Goal: Obtain resource: Download file/media

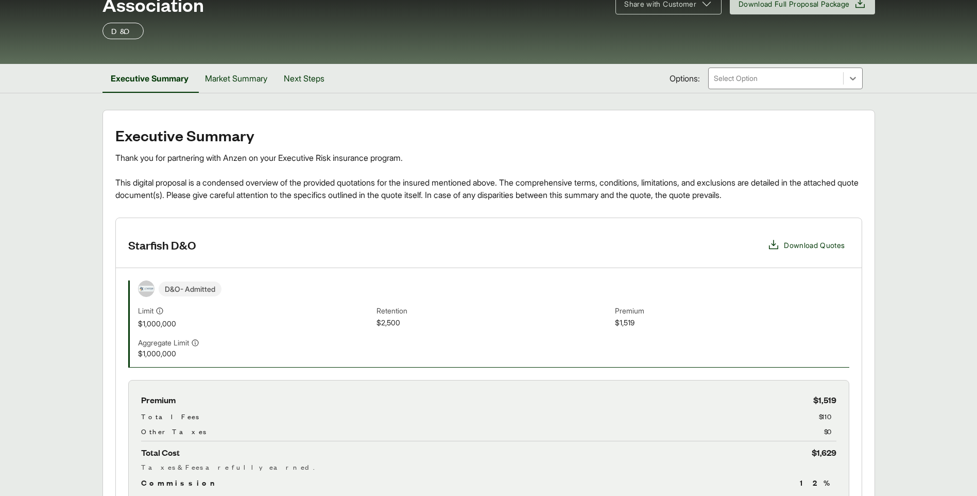
scroll to position [48, 0]
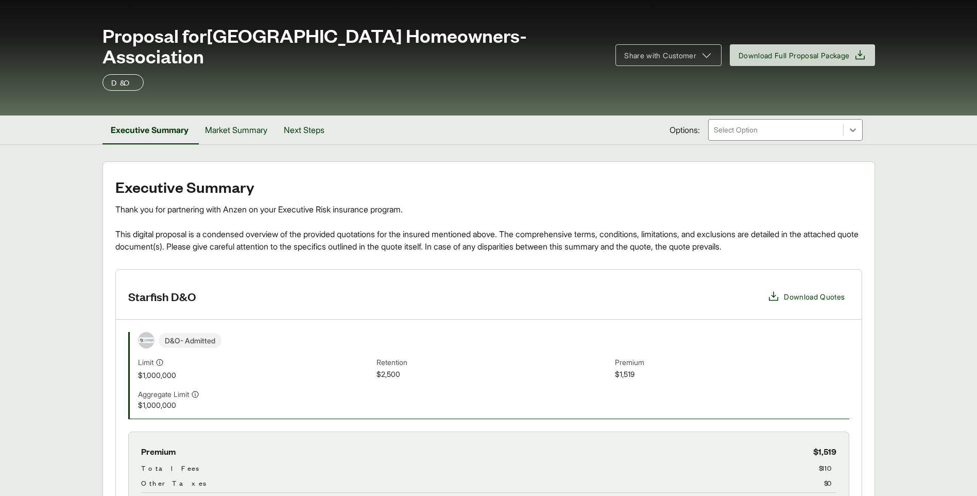
click at [653, 197] on div "Executive Summary Thank you for partnering with Anzen on your Executive Risk in…" at bounding box center [488, 215] width 747 height 74
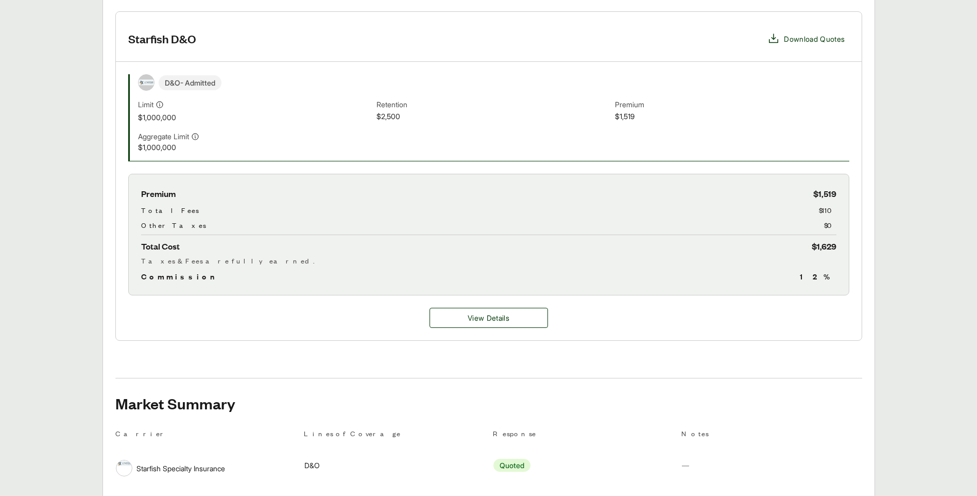
scroll to position [255, 0]
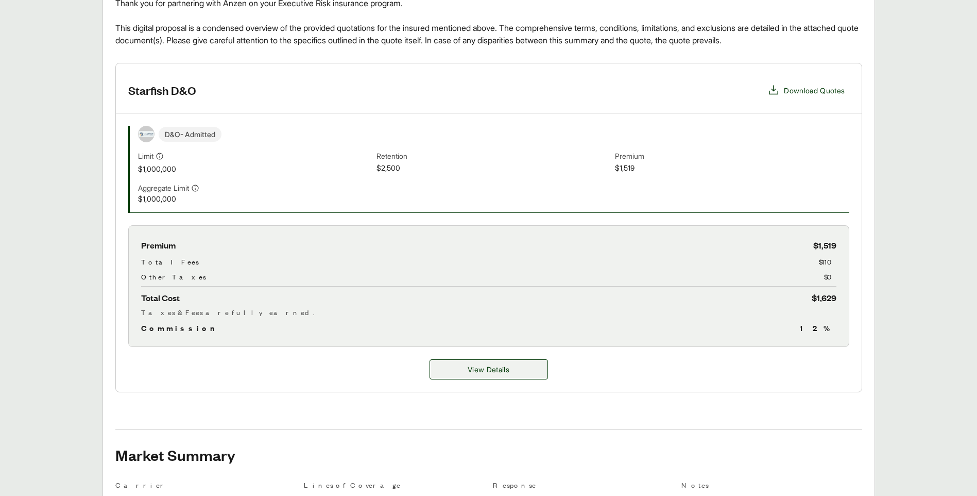
click at [487, 364] on span "View Details" at bounding box center [489, 369] width 42 height 11
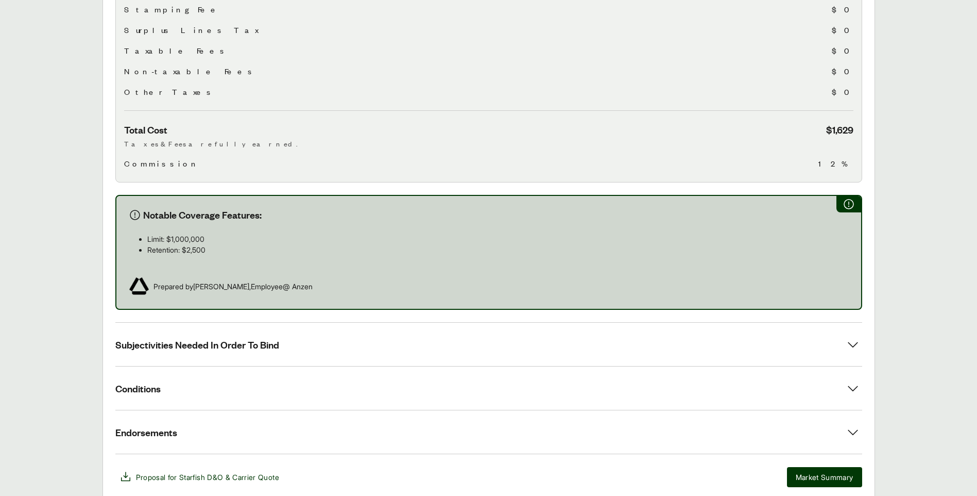
scroll to position [464, 0]
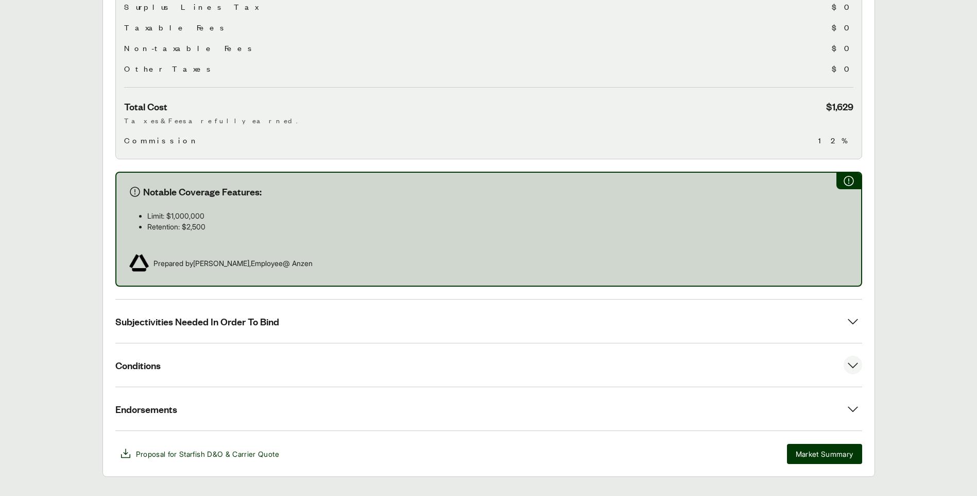
click at [583, 343] on button "Conditions" at bounding box center [488, 364] width 747 height 43
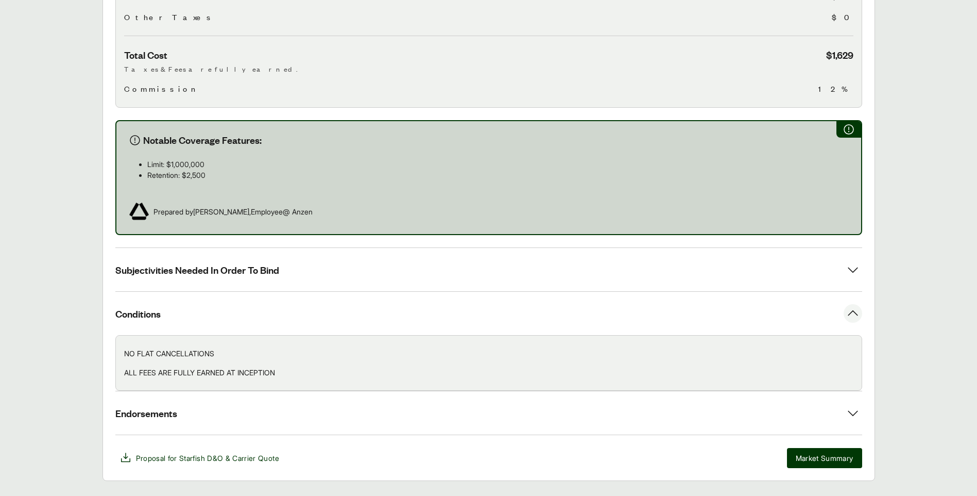
scroll to position [533, 0]
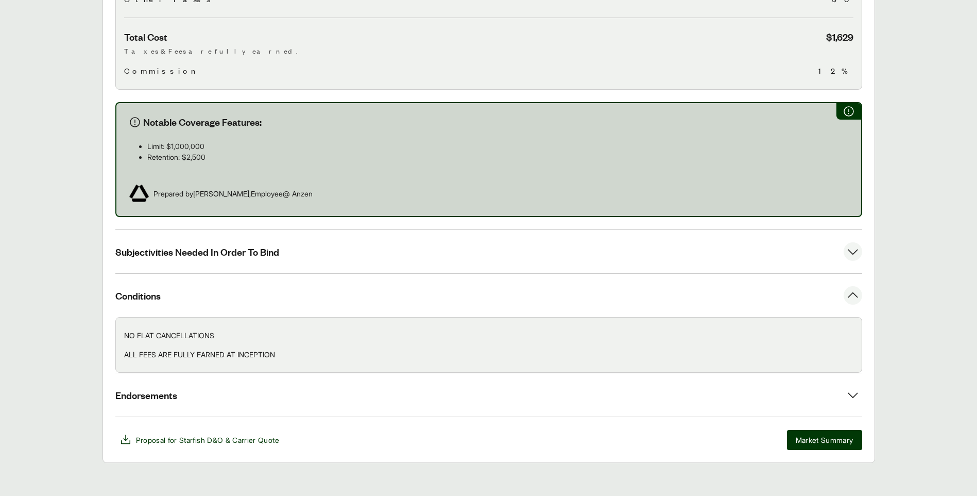
click at [478, 237] on button "Subjectivities Needed In Order To Bind" at bounding box center [488, 251] width 747 height 43
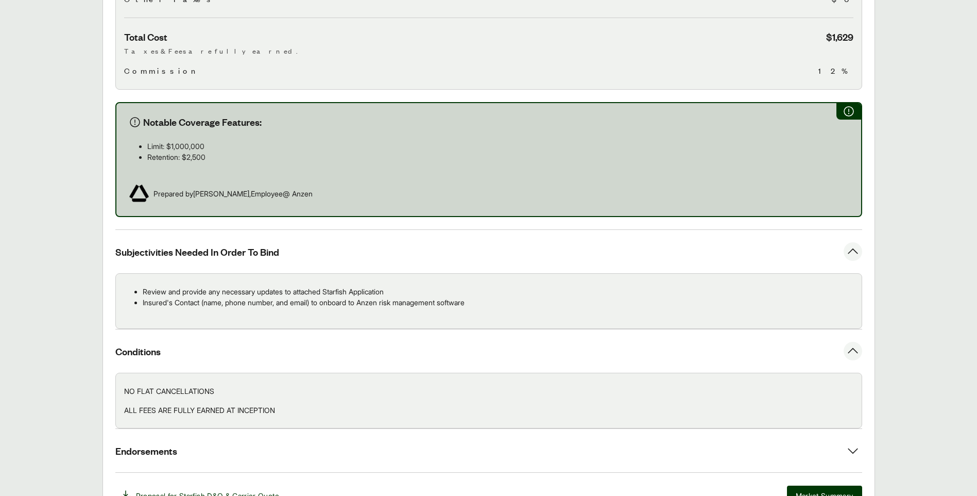
click at [477, 238] on button "Subjectivities Needed In Order To Bind" at bounding box center [488, 251] width 747 height 43
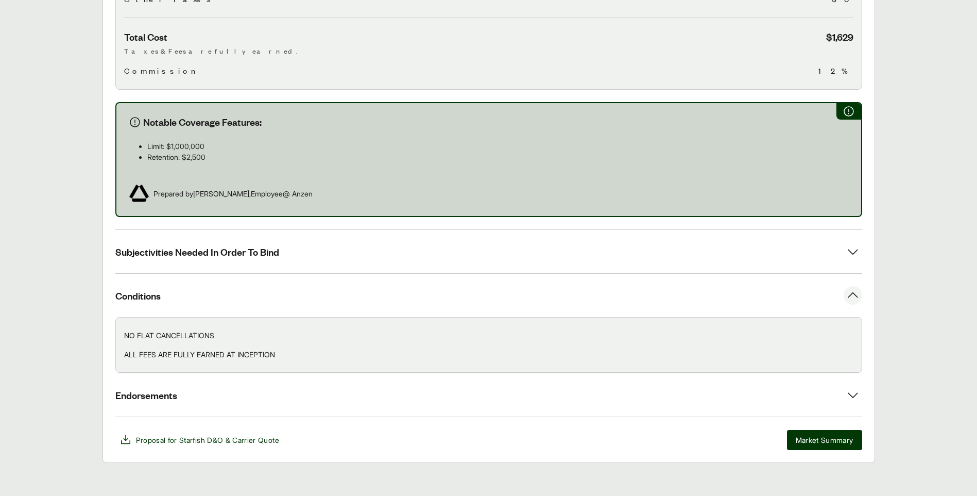
click at [470, 274] on button "Conditions" at bounding box center [488, 295] width 747 height 43
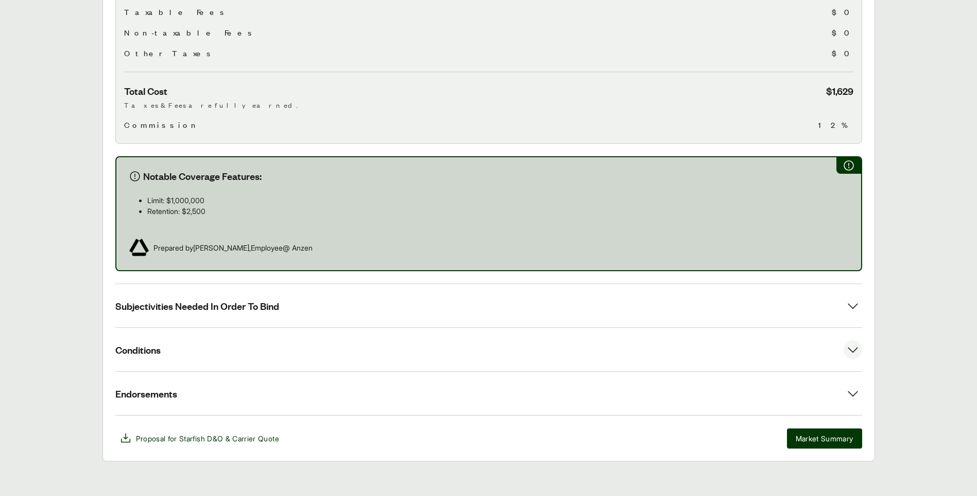
scroll to position [478, 0]
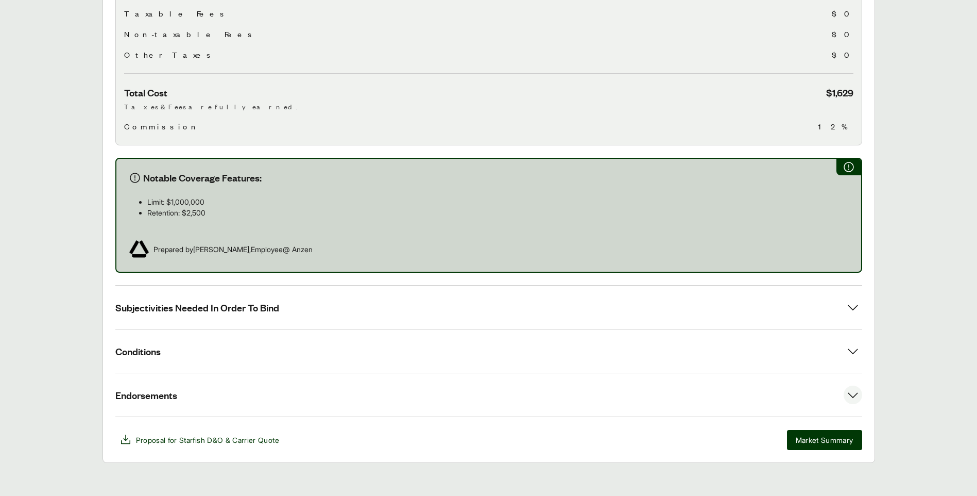
click at [447, 373] on button "Endorsements" at bounding box center [488, 394] width 747 height 43
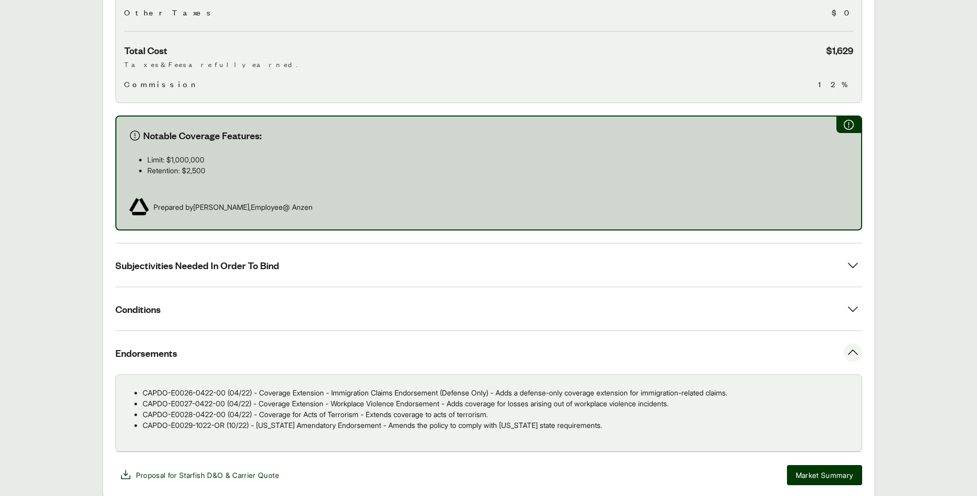
scroll to position [555, 0]
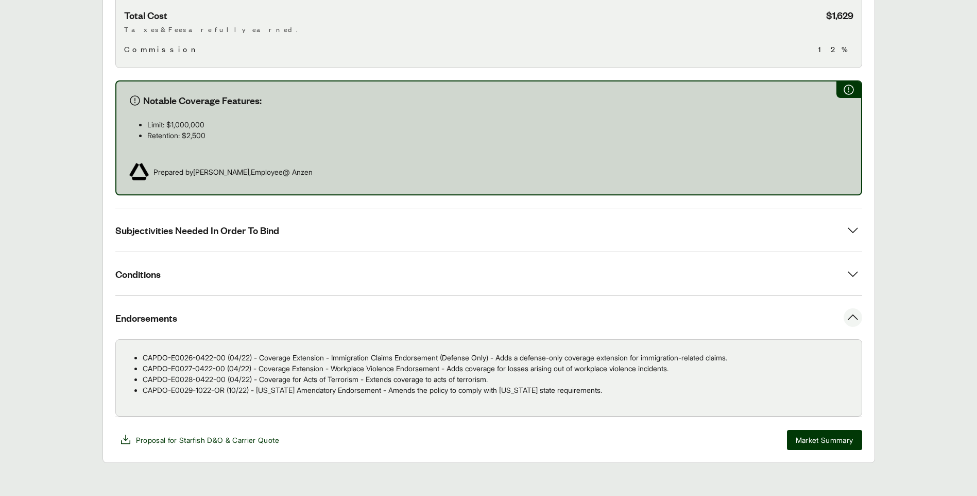
click at [526, 297] on button "Endorsements" at bounding box center [488, 317] width 747 height 43
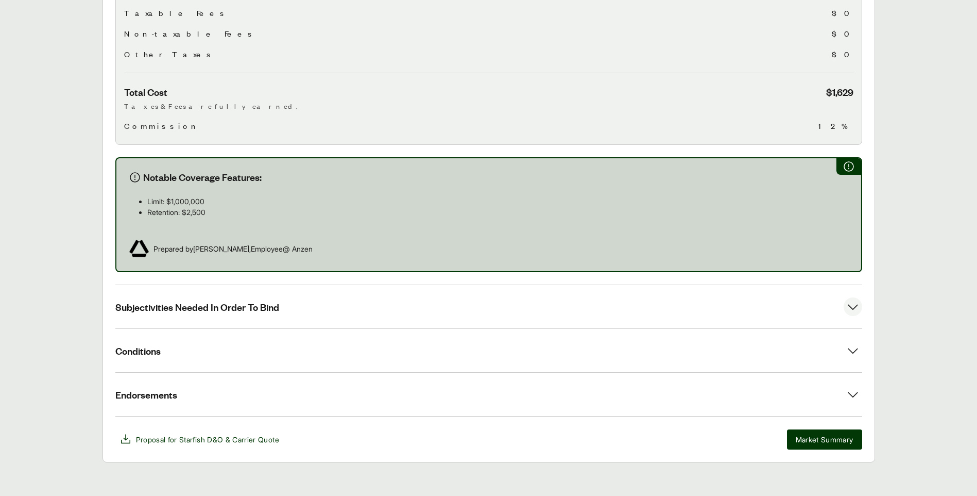
scroll to position [478, 0]
click at [876, 275] on main "Options: Starfish D&O Starfish D&O Starfish Specialty Insurance Carrier Coverag…" at bounding box center [488, 97] width 977 height 731
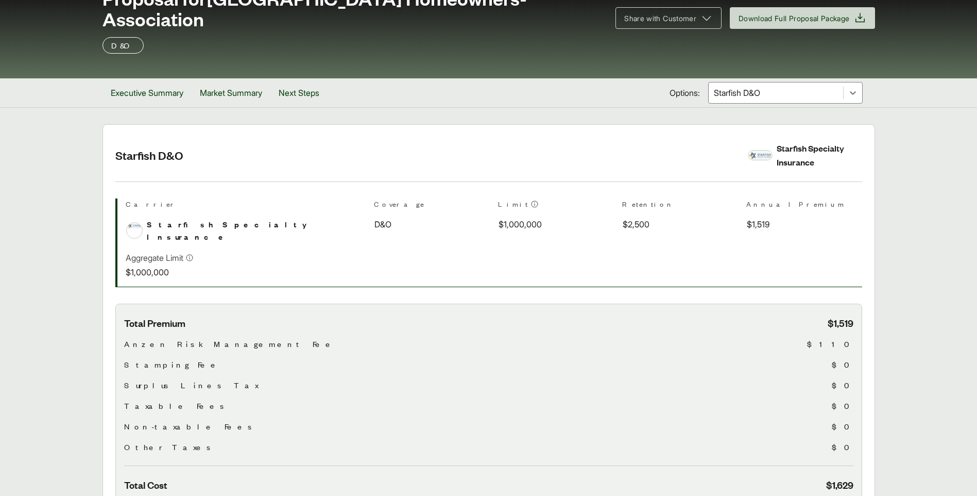
scroll to position [0, 0]
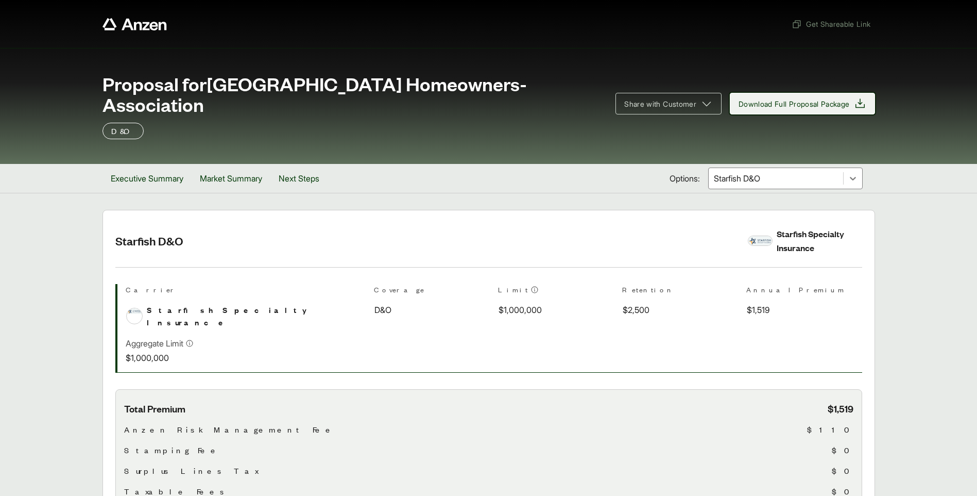
click at [795, 104] on span "Download Full Proposal Package" at bounding box center [794, 103] width 111 height 11
click at [312, 183] on button "Next Steps" at bounding box center [298, 178] width 57 height 29
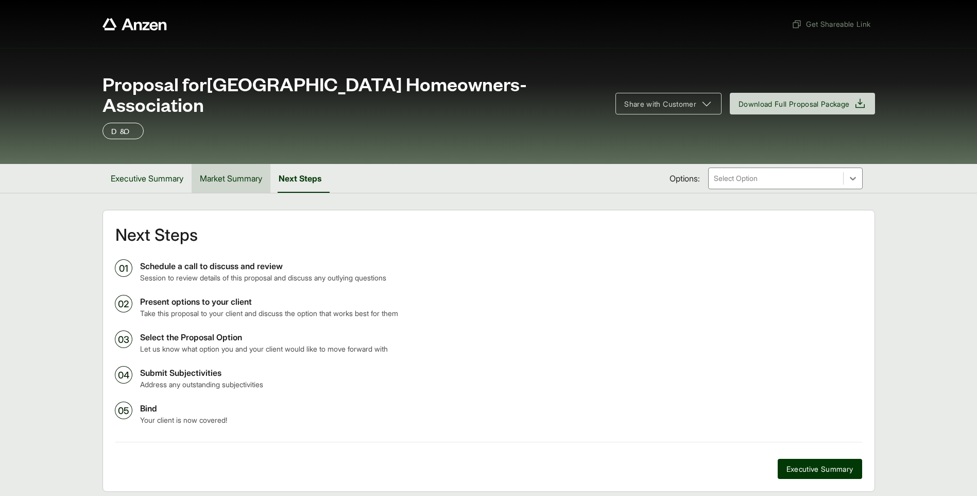
click at [251, 187] on button "Market Summary" at bounding box center [231, 178] width 79 height 29
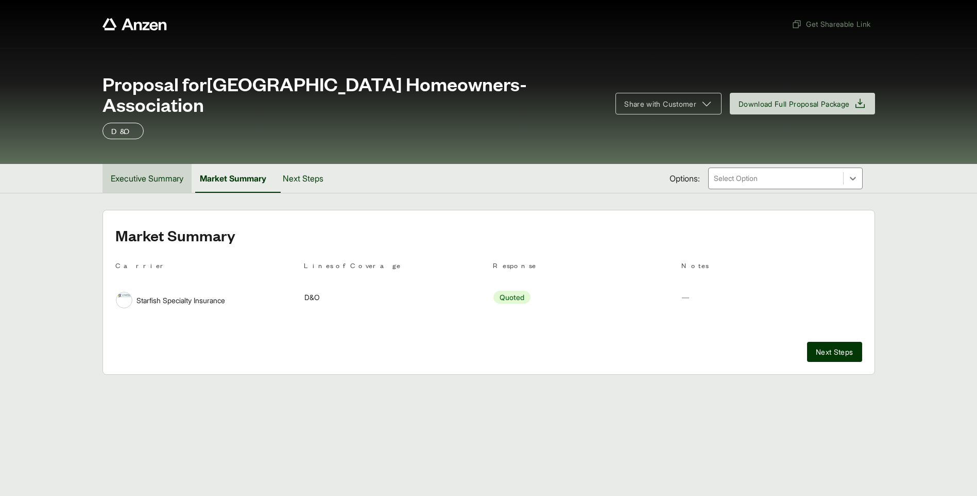
click at [169, 180] on button "Executive Summary" at bounding box center [147, 178] width 89 height 29
